Goal: Task Accomplishment & Management: Use online tool/utility

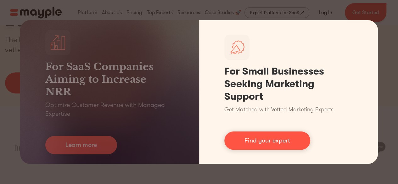
scroll to position [94, 0]
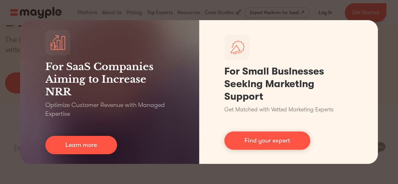
click at [373, 13] on div "For SaaS Companies Aiming to Increase NRR Optimize Customer Revenue with Manage…" at bounding box center [199, 92] width 398 height 184
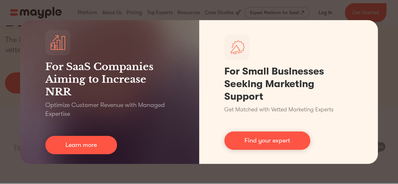
click at [303, 3] on div "For SaaS Companies Aiming to Increase NRR Optimize Customer Revenue with Manage…" at bounding box center [199, 92] width 398 height 184
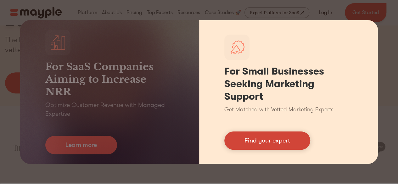
click at [282, 143] on link "Find your expert" at bounding box center [267, 140] width 86 height 18
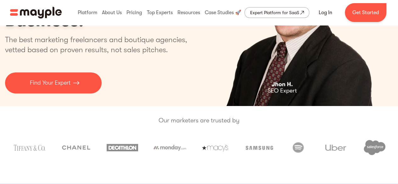
scroll to position [0, 0]
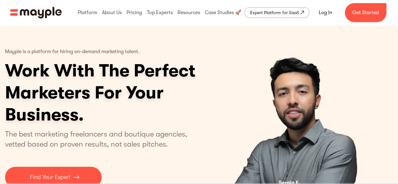
click at [222, 96] on img "1 of 4" at bounding box center [294, 112] width 157 height 175
